Goal: Navigation & Orientation: Go to known website

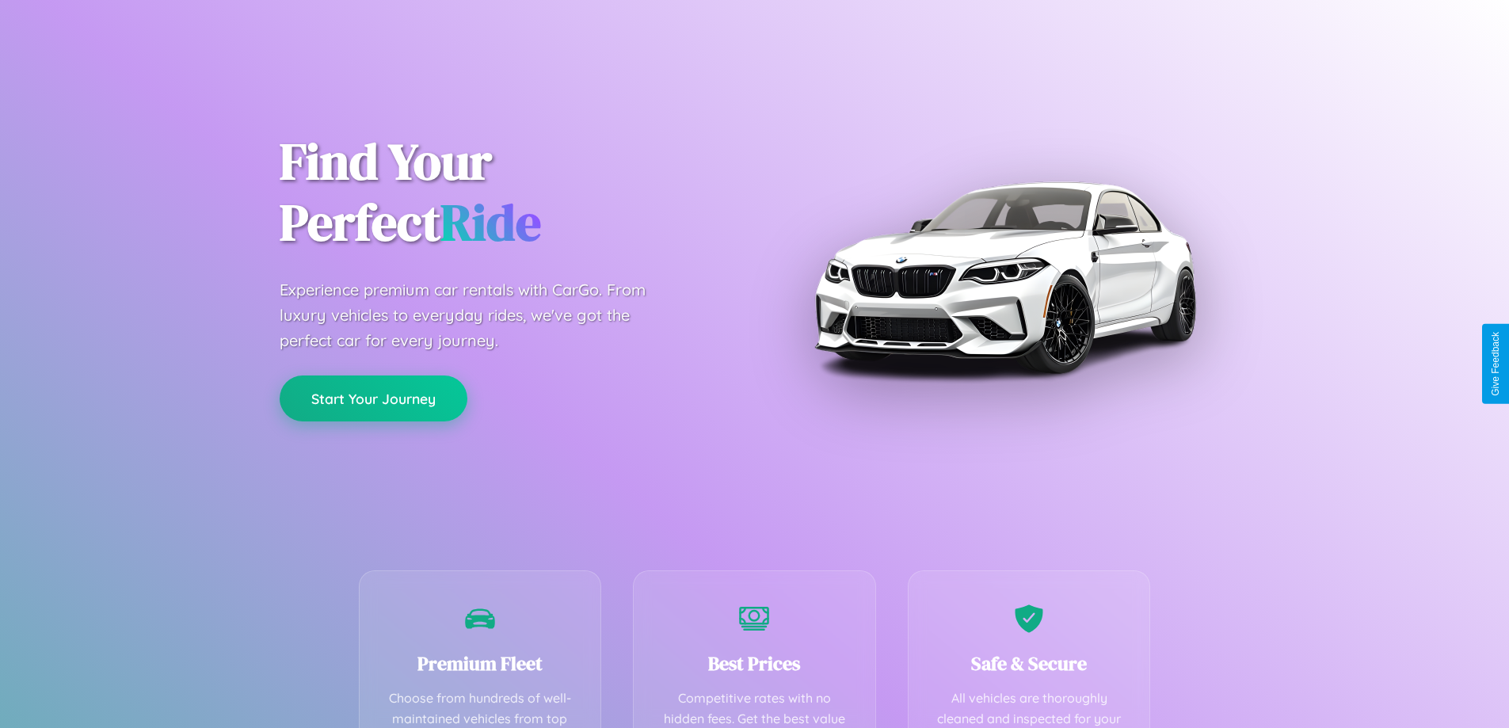
click at [373, 398] on button "Start Your Journey" at bounding box center [374, 398] width 188 height 46
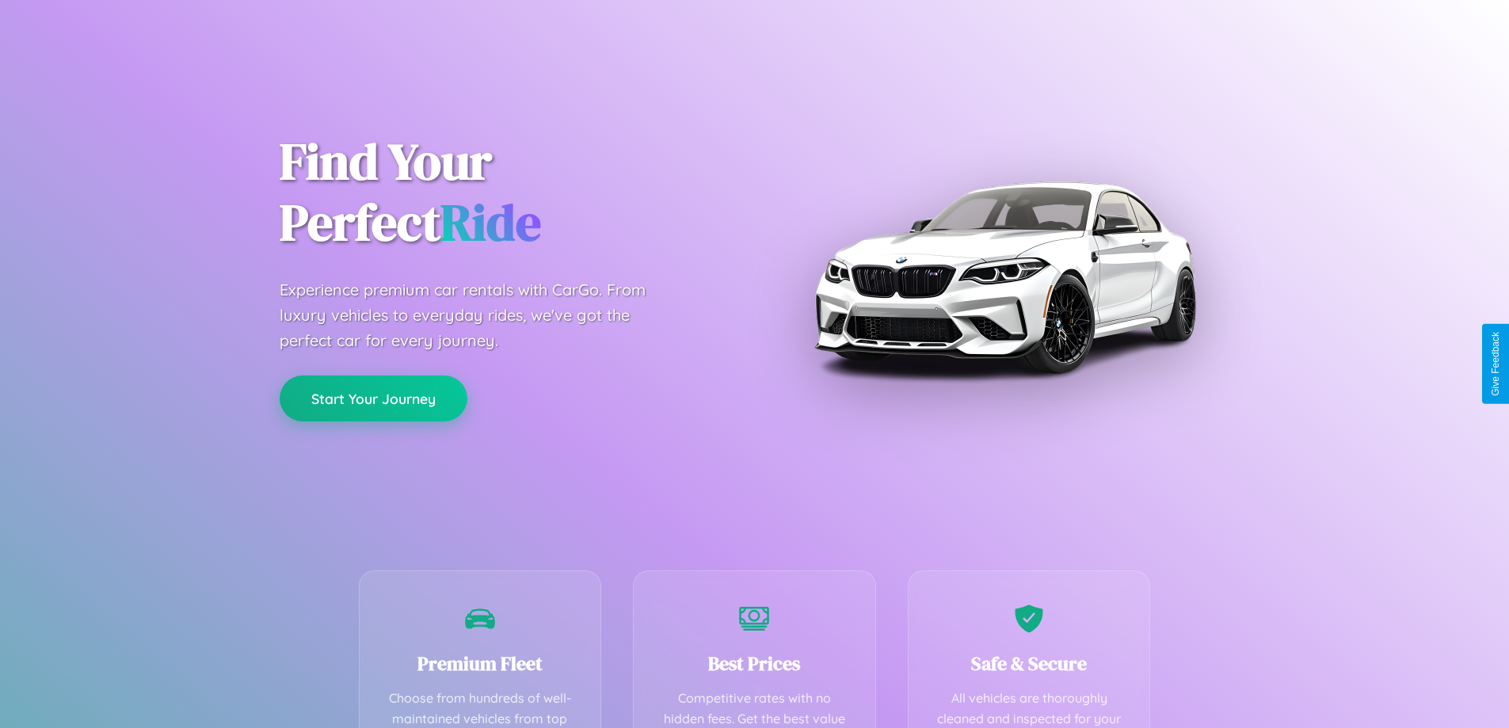
click at [373, 398] on button "Start Your Journey" at bounding box center [374, 398] width 188 height 46
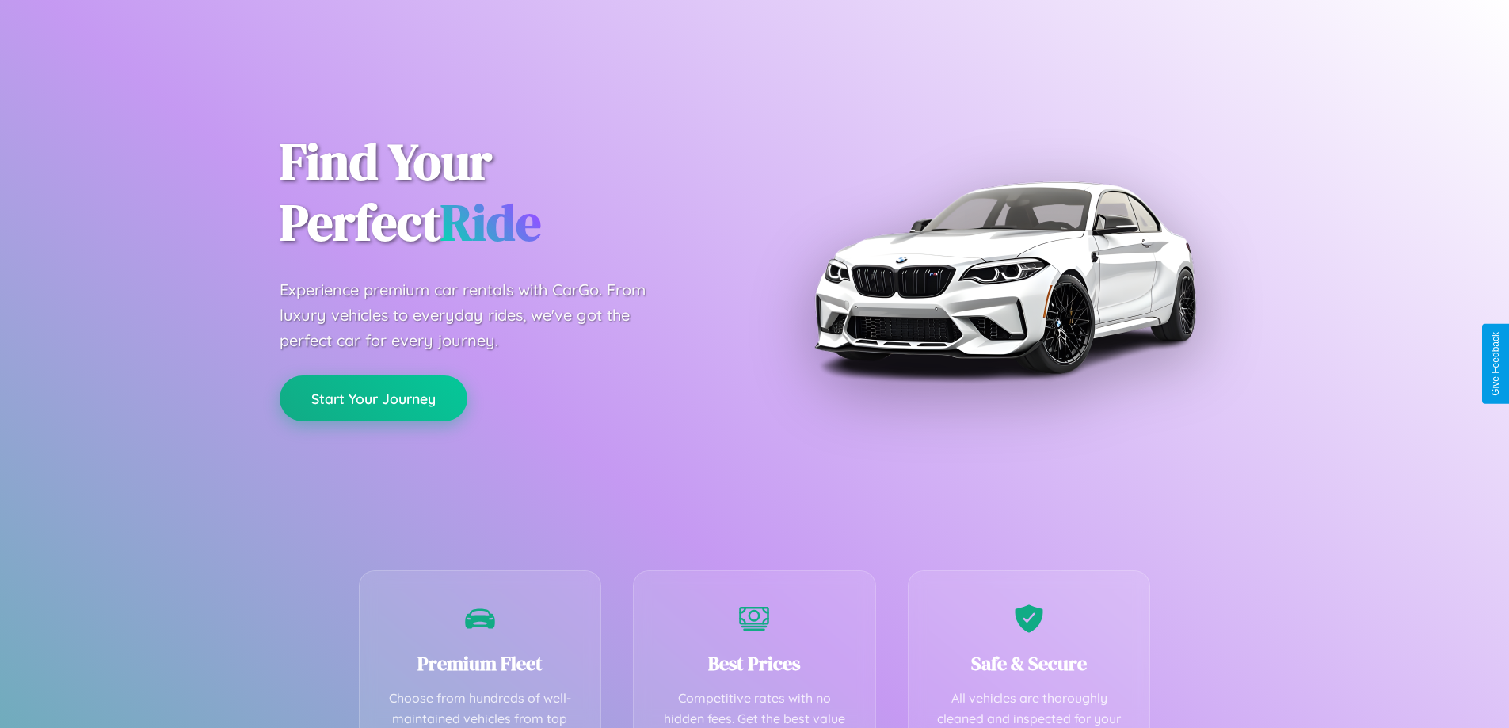
click at [373, 398] on button "Start Your Journey" at bounding box center [374, 398] width 188 height 46
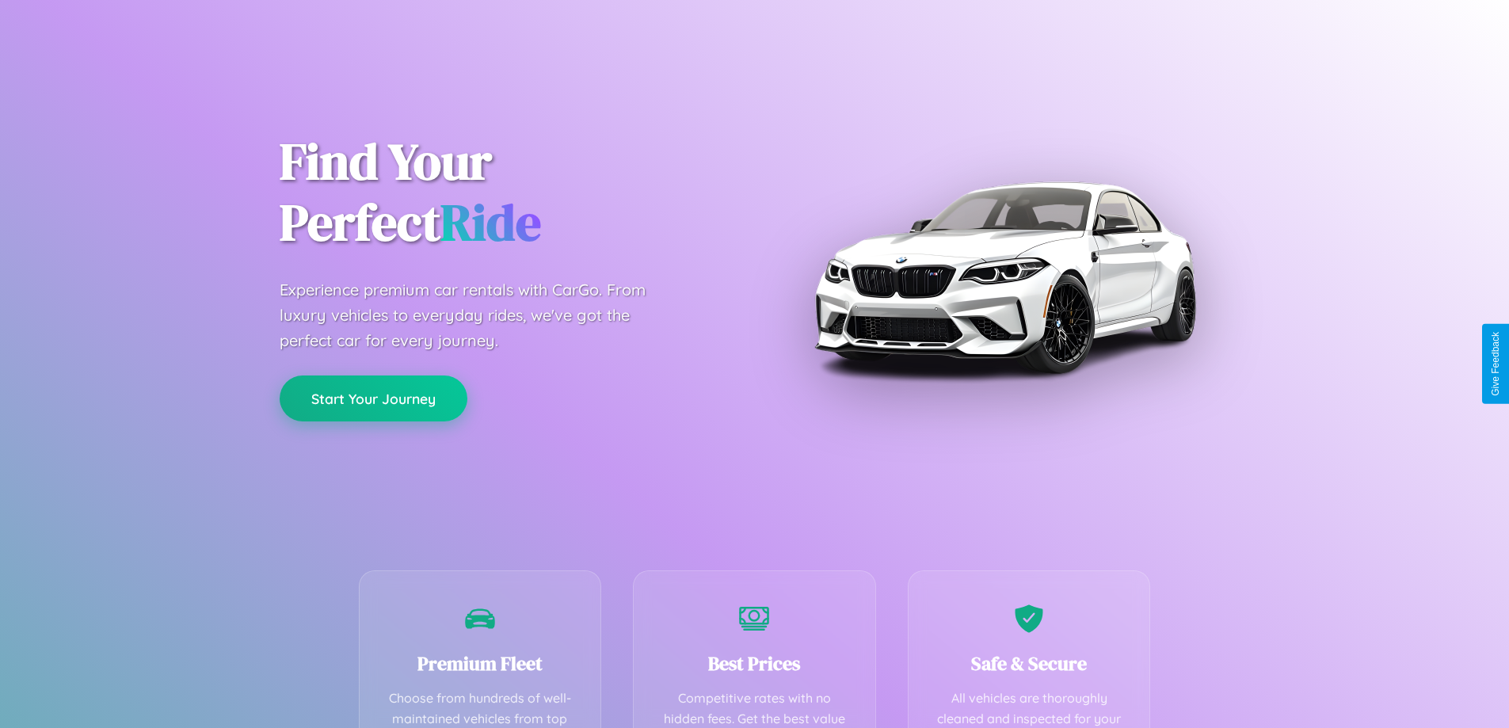
click at [373, 398] on button "Start Your Journey" at bounding box center [374, 398] width 188 height 46
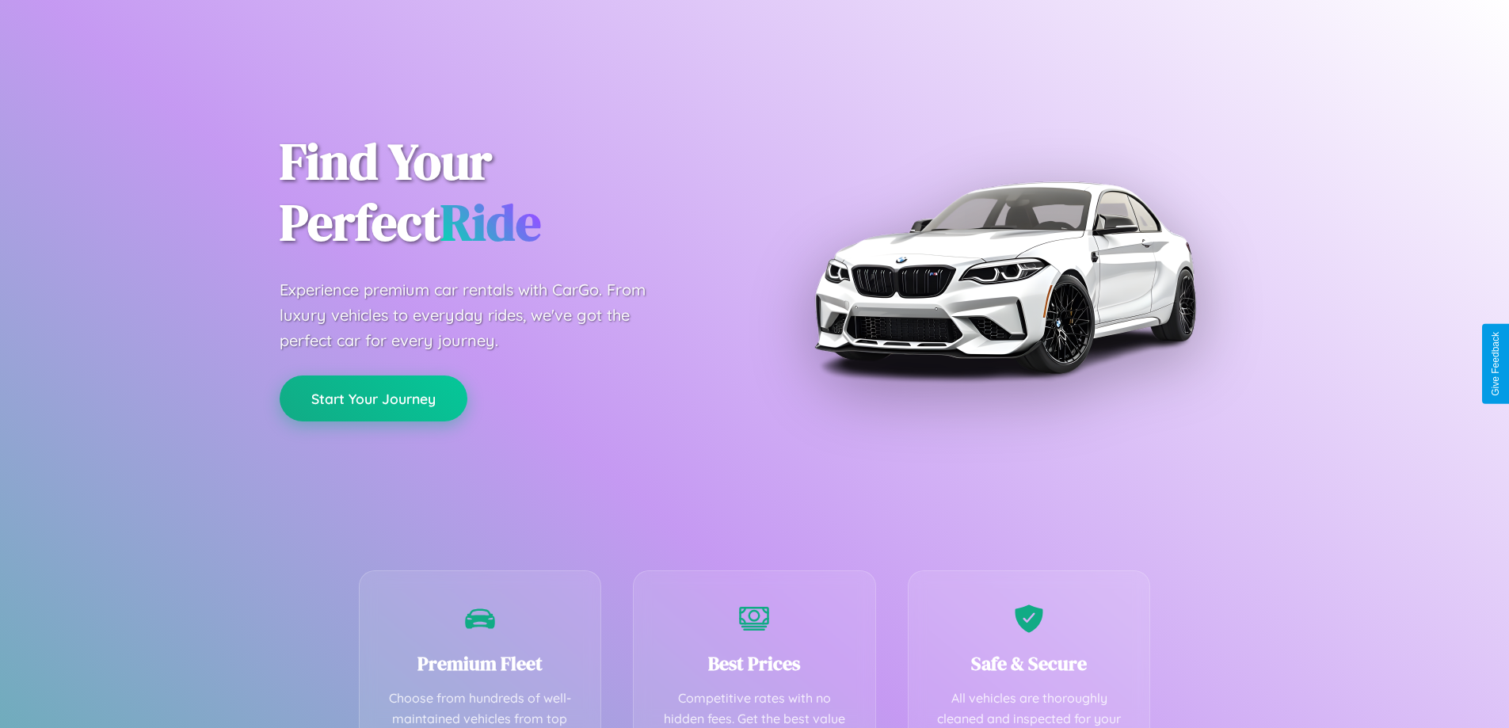
click at [373, 398] on button "Start Your Journey" at bounding box center [374, 398] width 188 height 46
